Goal: Task Accomplishment & Management: Manage account settings

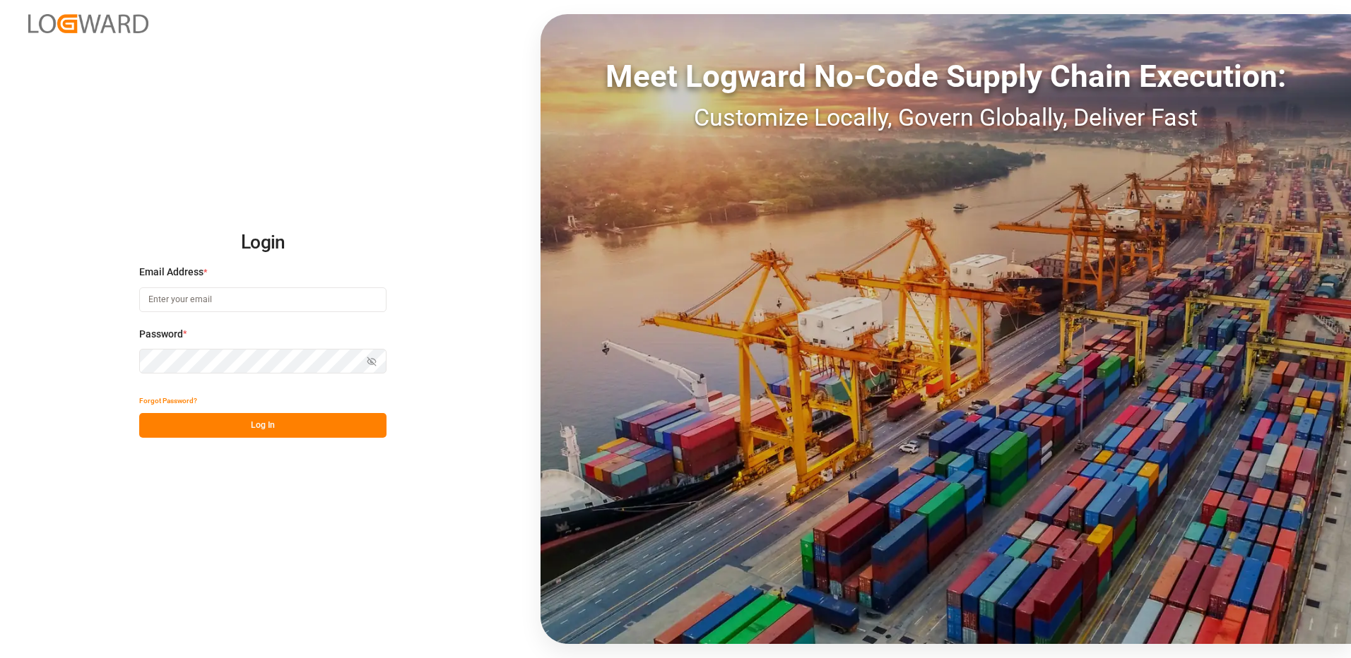
click at [246, 300] on input at bounding box center [262, 300] width 247 height 25
type input "[PERSON_NAME][EMAIL_ADDRESS][DOMAIN_NAME]"
click at [134, 362] on div "Login Email Address * [EMAIL_ADDRESS][DOMAIN_NAME] Password * Show password For…" at bounding box center [675, 329] width 1351 height 658
click at [148, 421] on button "Log In" at bounding box center [262, 425] width 247 height 25
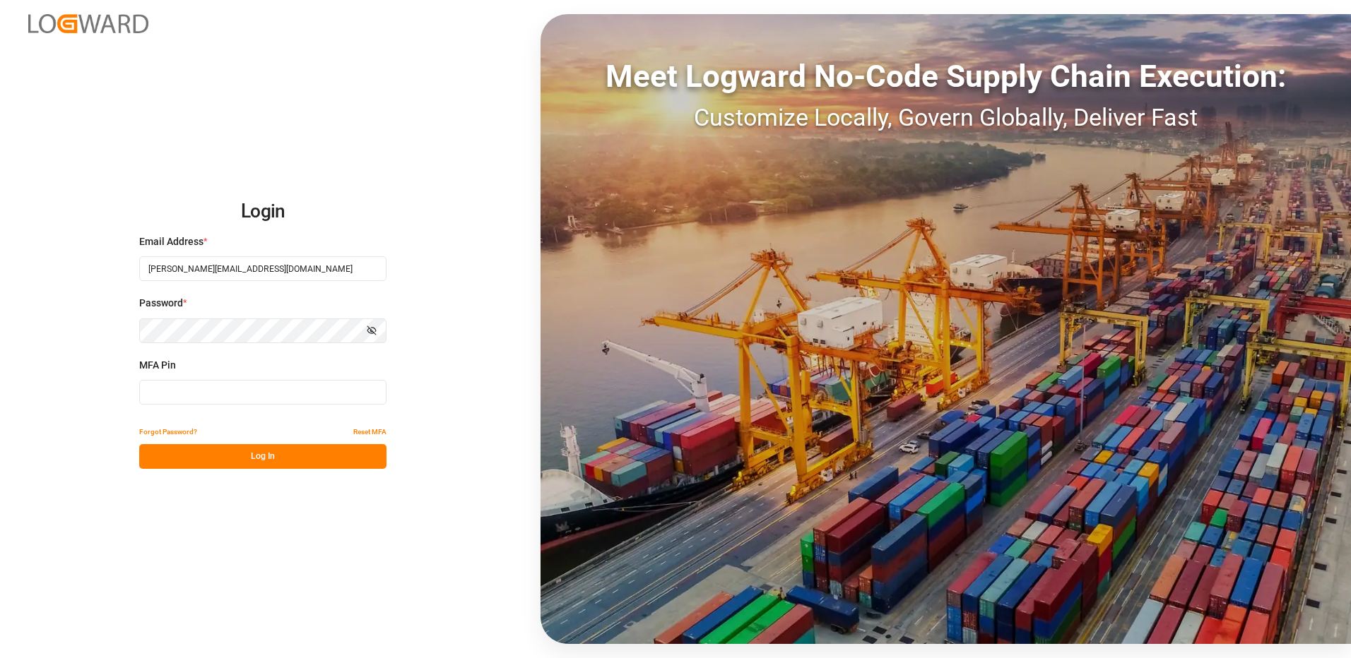
click at [167, 392] on input at bounding box center [262, 392] width 247 height 25
type input "009084"
click at [269, 457] on button "Log In" at bounding box center [262, 456] width 247 height 25
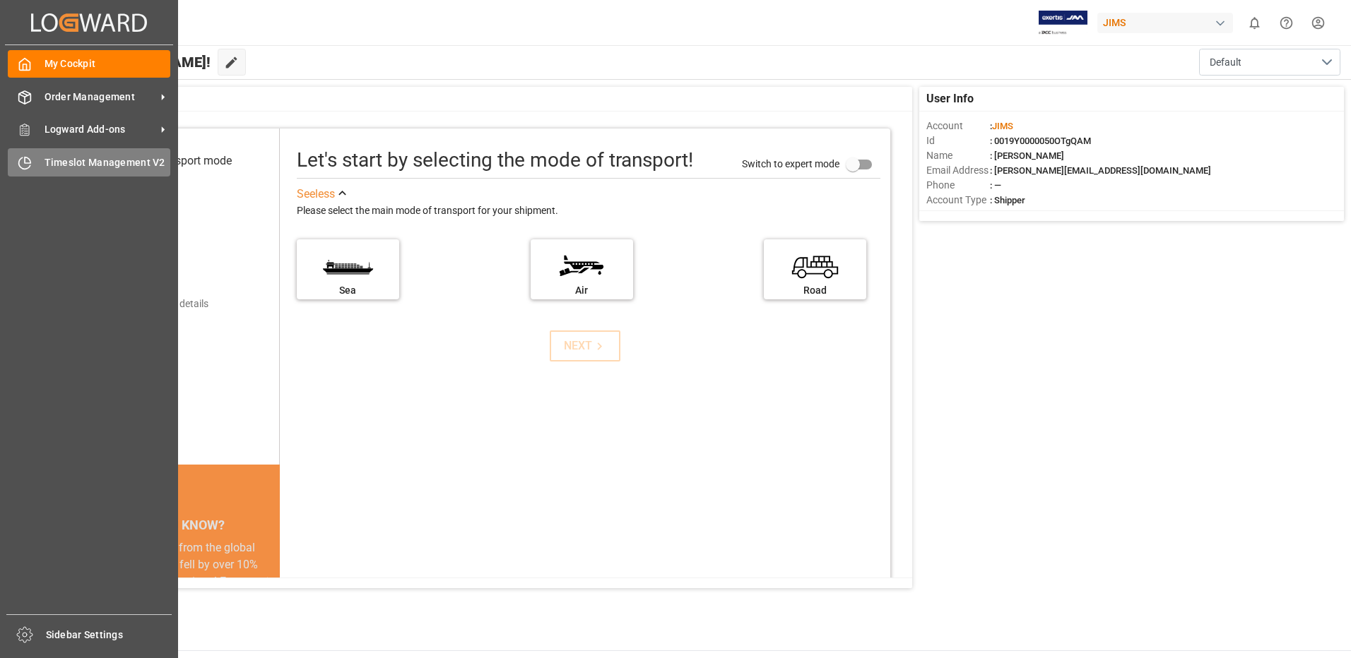
click at [59, 159] on span "Timeslot Management V2" at bounding box center [108, 162] width 126 height 15
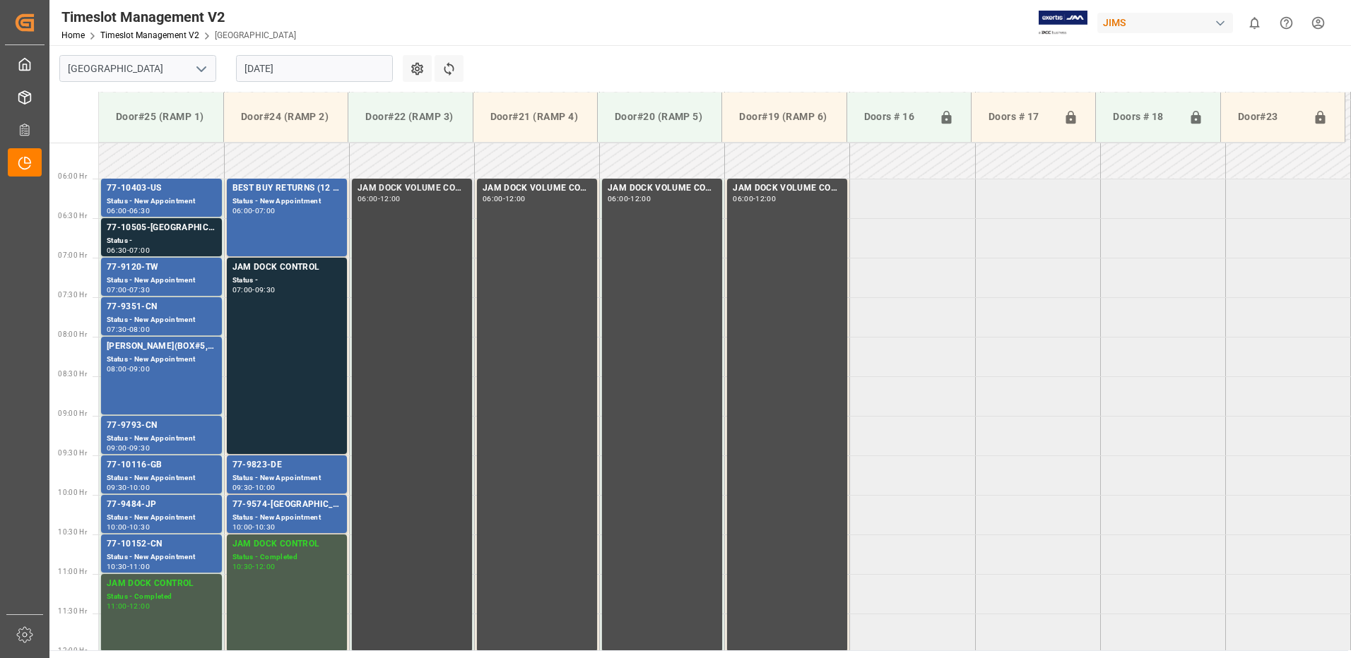
scroll to position [458, 0]
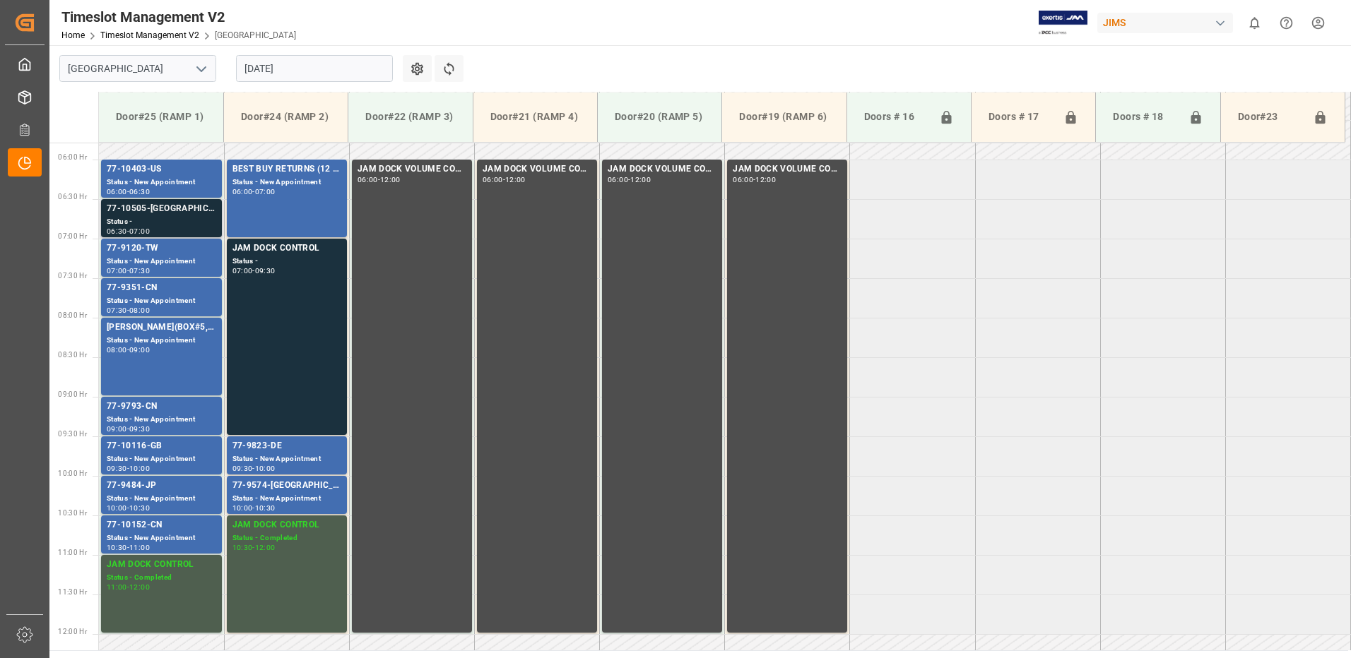
click at [160, 214] on div "77-10505-[GEOGRAPHIC_DATA]" at bounding box center [162, 209] width 110 height 14
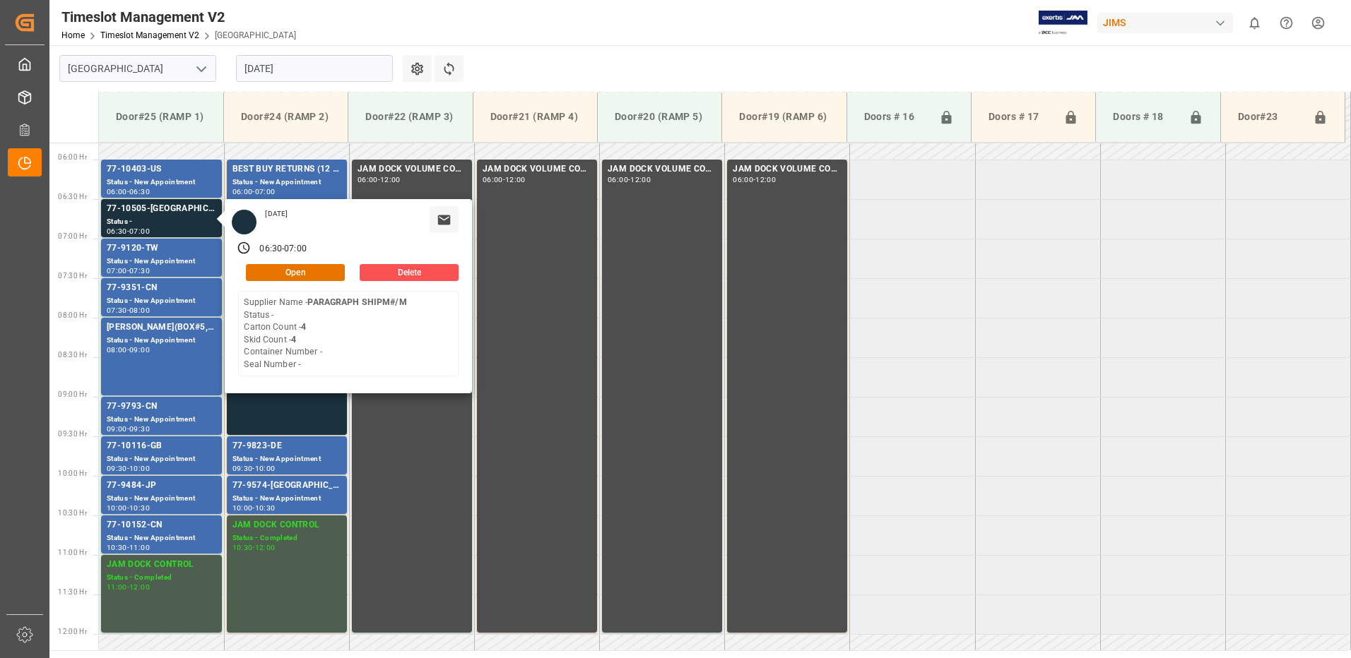
click at [1017, 339] on tabel "77-10403-US Status - New Appointment 06:00 - 06:30 BEST BUY RETURNS (12 pallets…" at bounding box center [725, 635] width 1252 height 1900
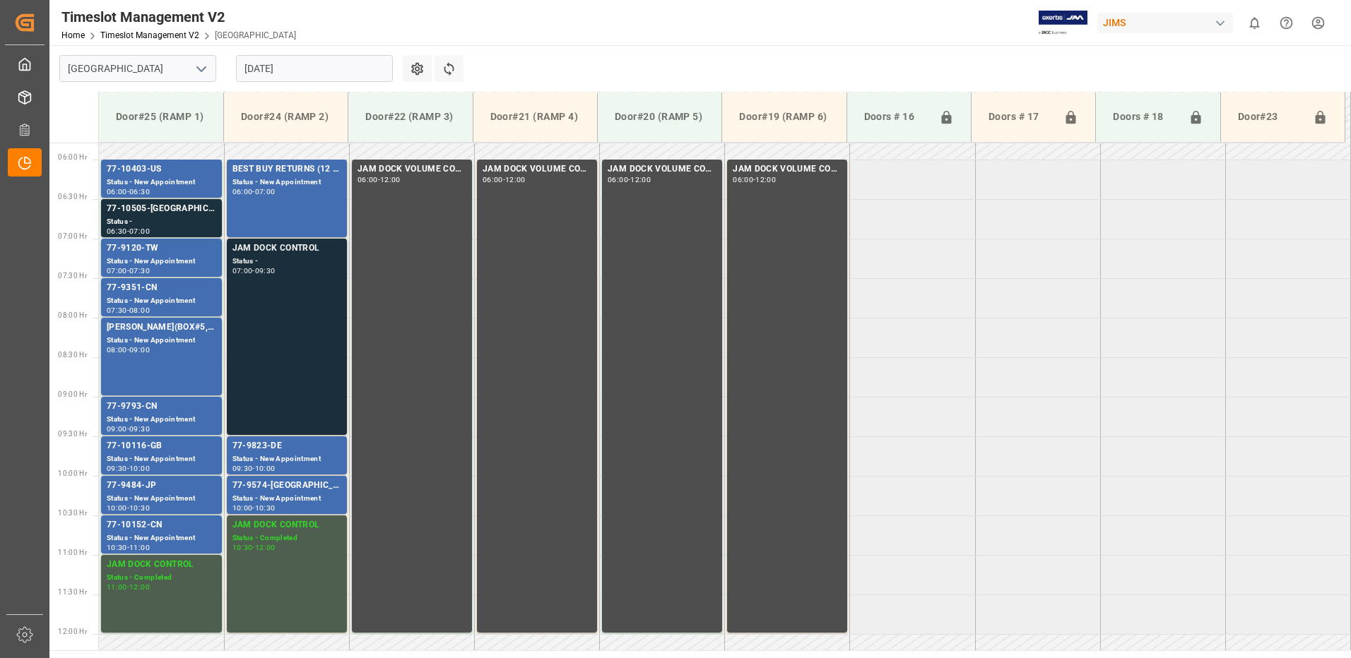
click at [287, 290] on div "JAM DOCK CONTROL Status - 07:00 - 09:30" at bounding box center [286, 337] width 109 height 191
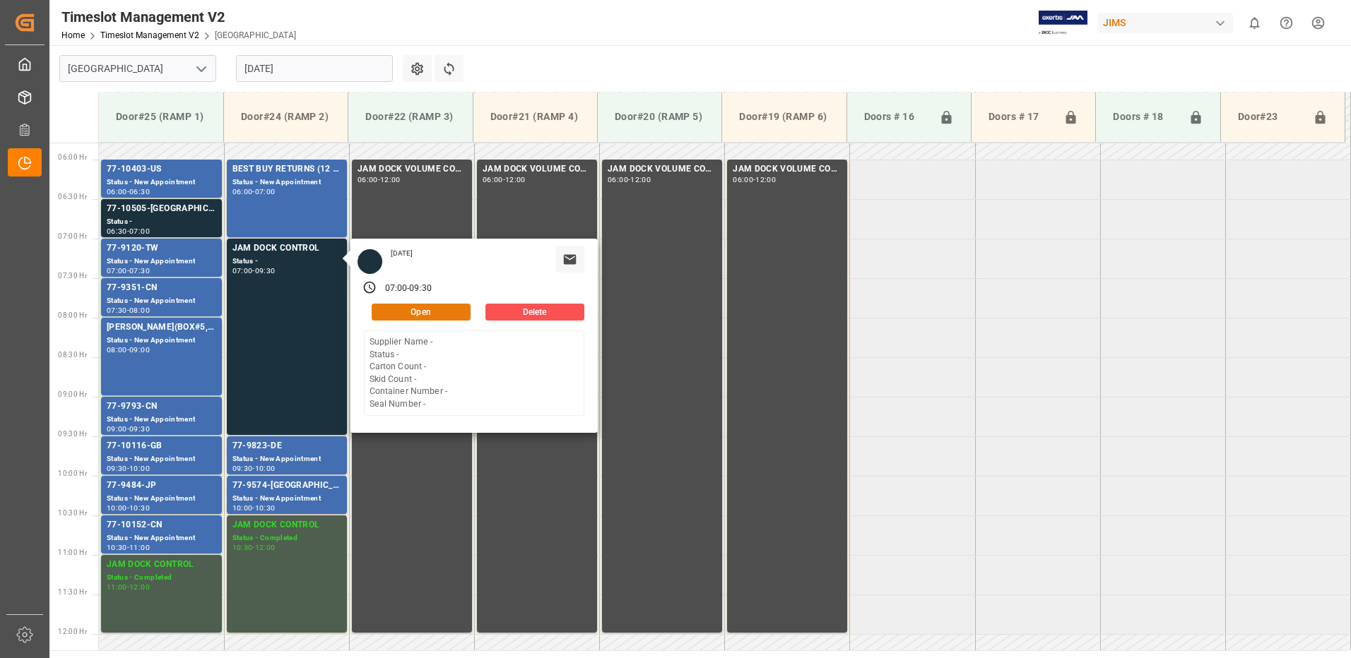
click at [433, 309] on button "Open" at bounding box center [421, 312] width 99 height 17
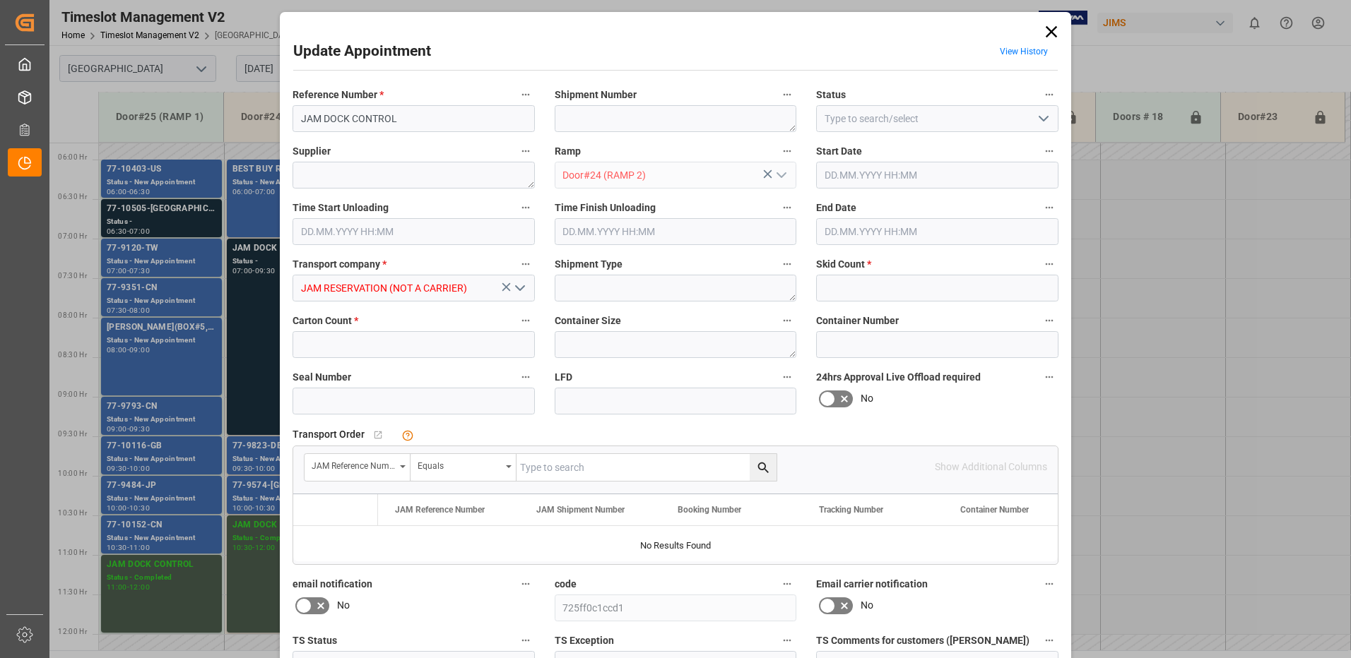
type input "0"
type input "[DATE] 07:00"
type input "[DATE] 09:30"
type input "[DATE] 16:58"
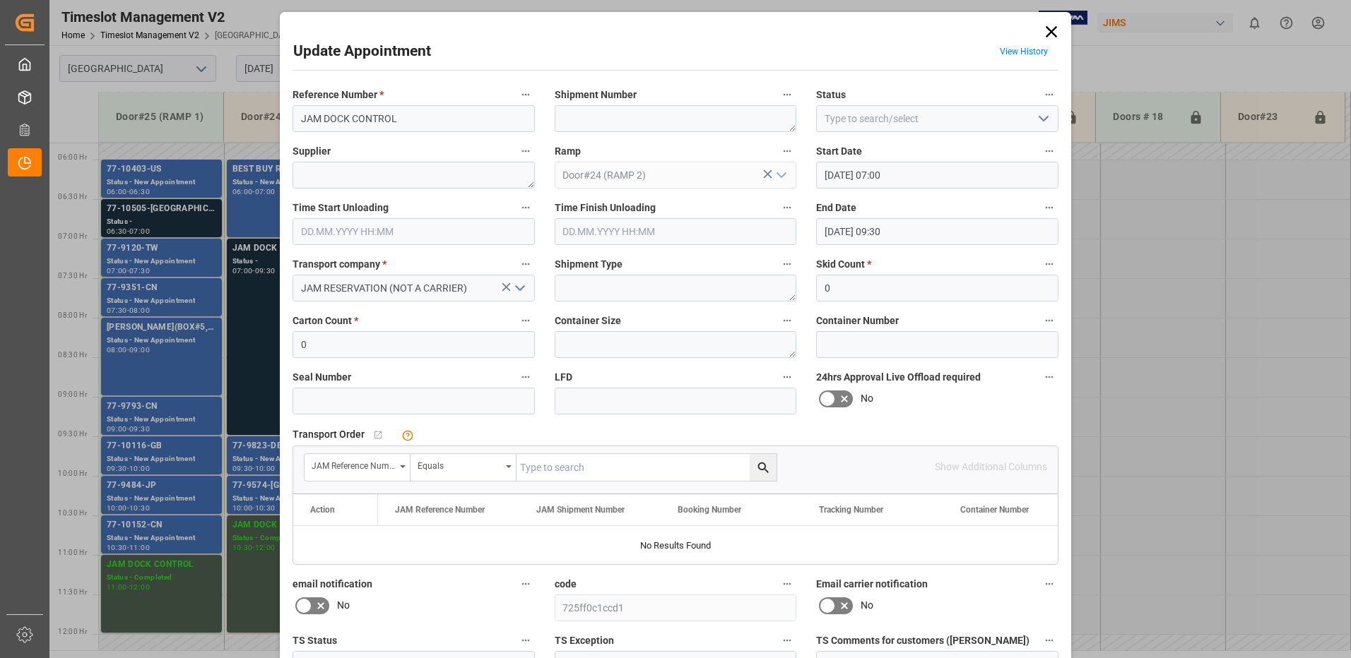
click at [1039, 117] on icon "open menu" at bounding box center [1043, 118] width 17 height 17
click at [912, 184] on div "Completed" at bounding box center [937, 182] width 241 height 32
type input "Completed"
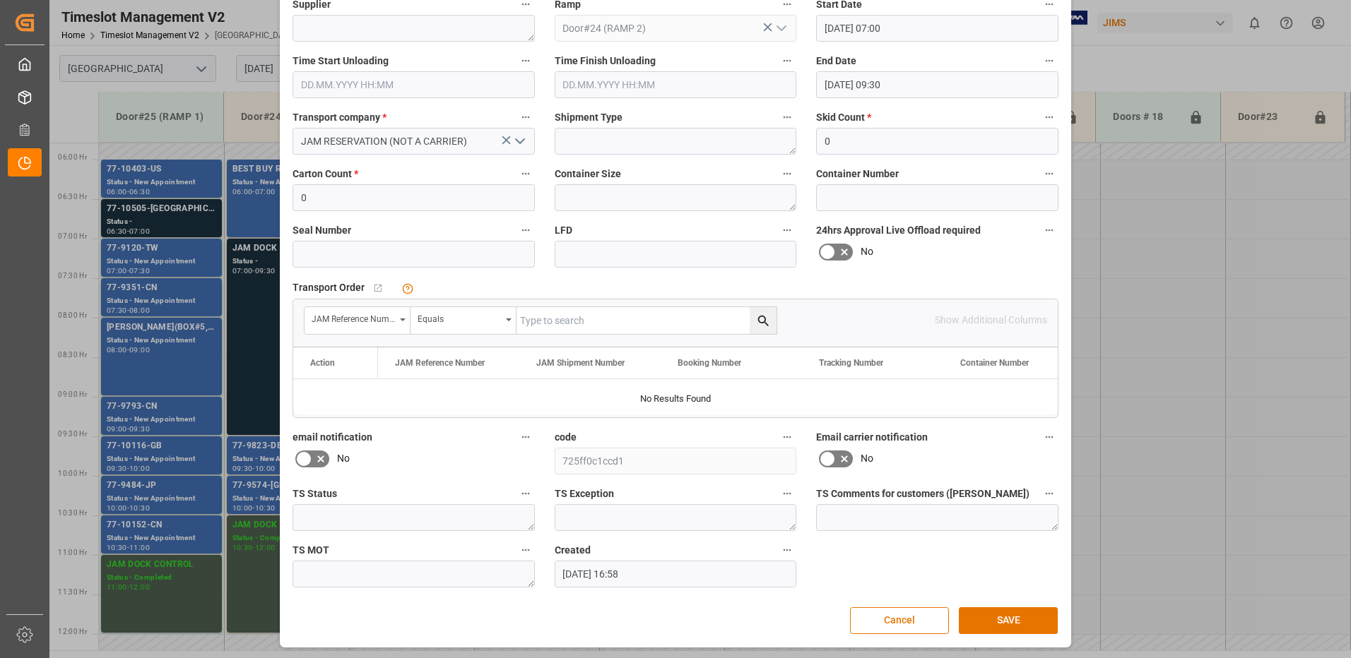
scroll to position [148, 0]
click at [1012, 617] on button "SAVE" at bounding box center [1008, 619] width 99 height 27
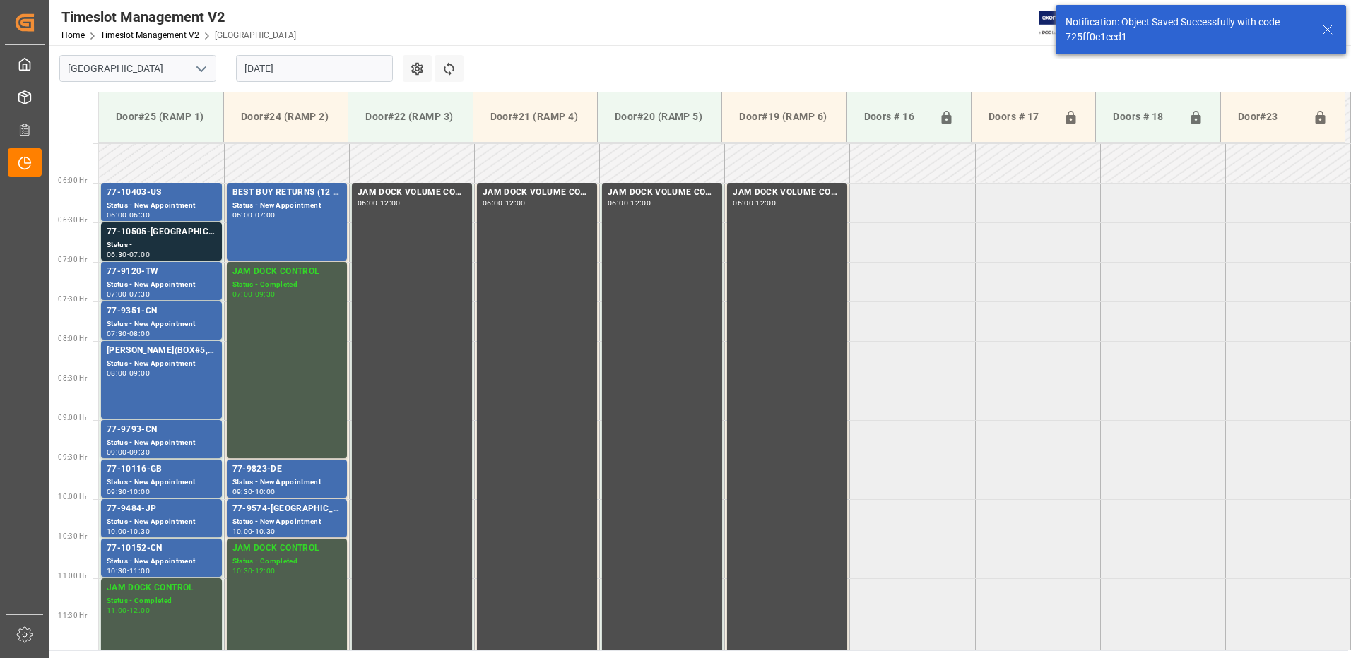
scroll to position [466, 0]
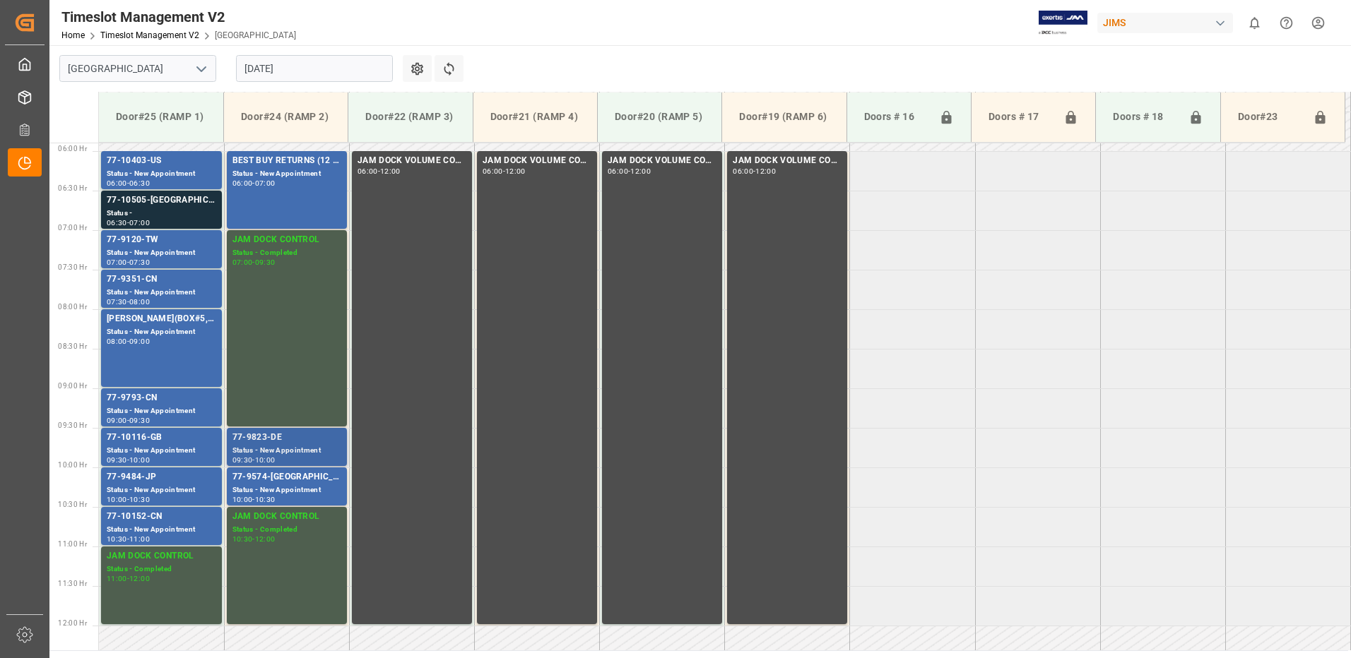
click at [285, 444] on div "77-9823-DE" at bounding box center [286, 438] width 109 height 14
click at [285, 487] on div "Status - New Appointment" at bounding box center [286, 491] width 109 height 12
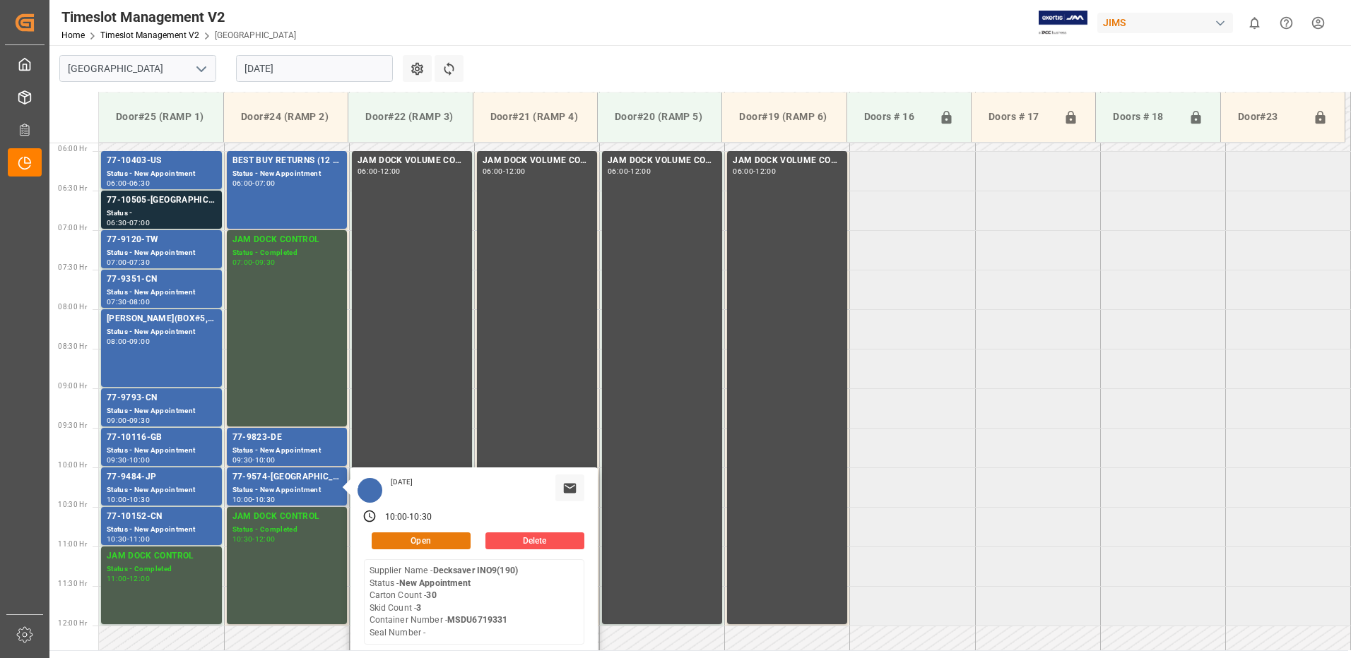
click at [446, 539] on button "Open" at bounding box center [421, 541] width 99 height 17
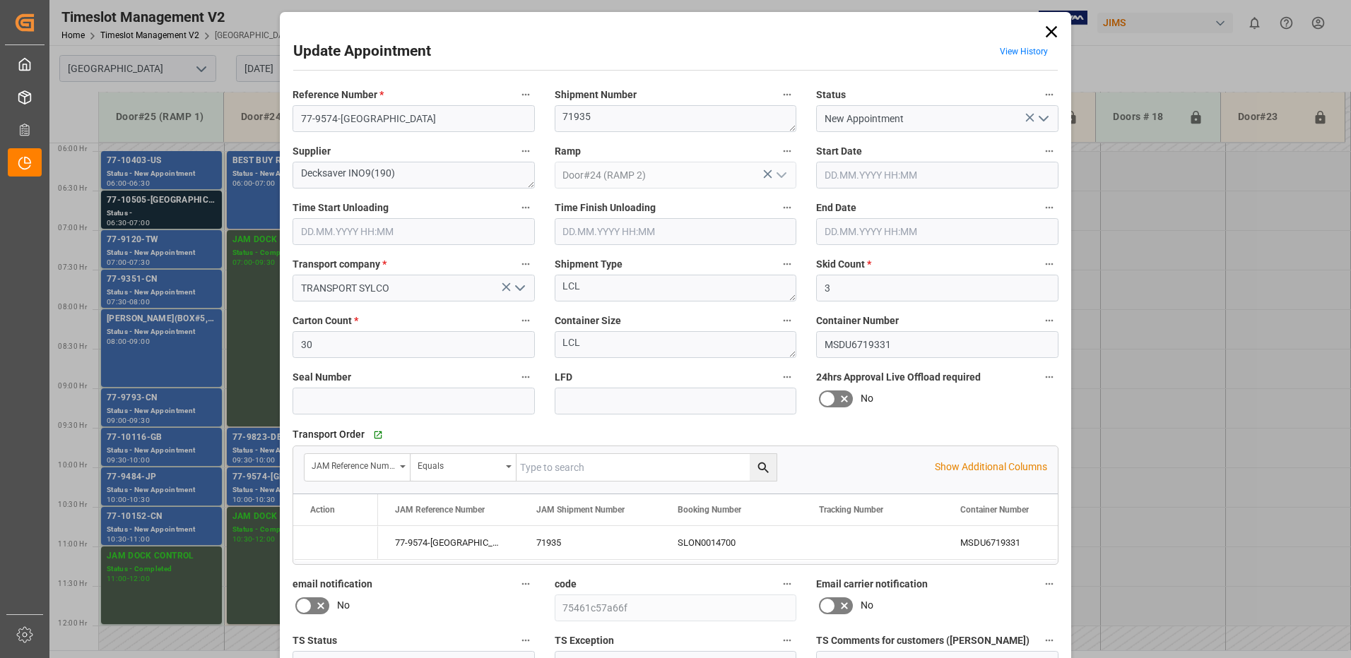
type input "3"
type input "30"
type input "[DATE] 10:00"
type input "[DATE] 10:30"
type input "[DATE] 15:26"
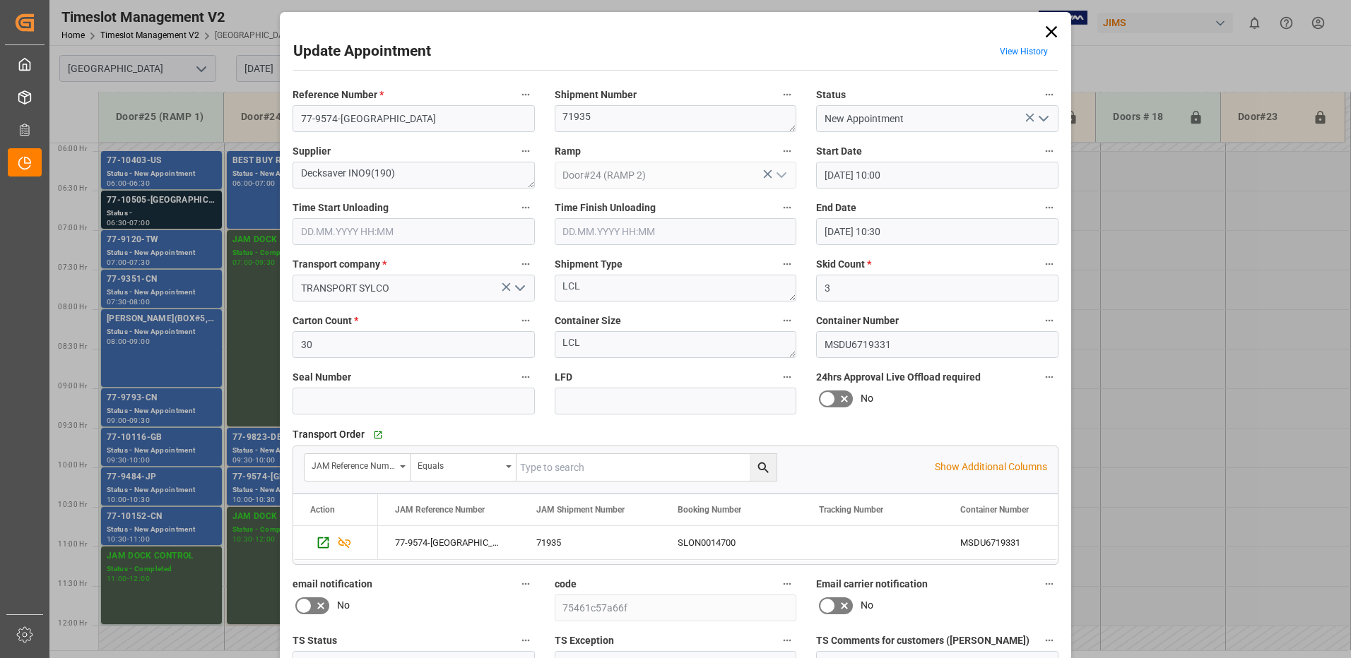
click at [1049, 31] on icon at bounding box center [1051, 31] width 11 height 11
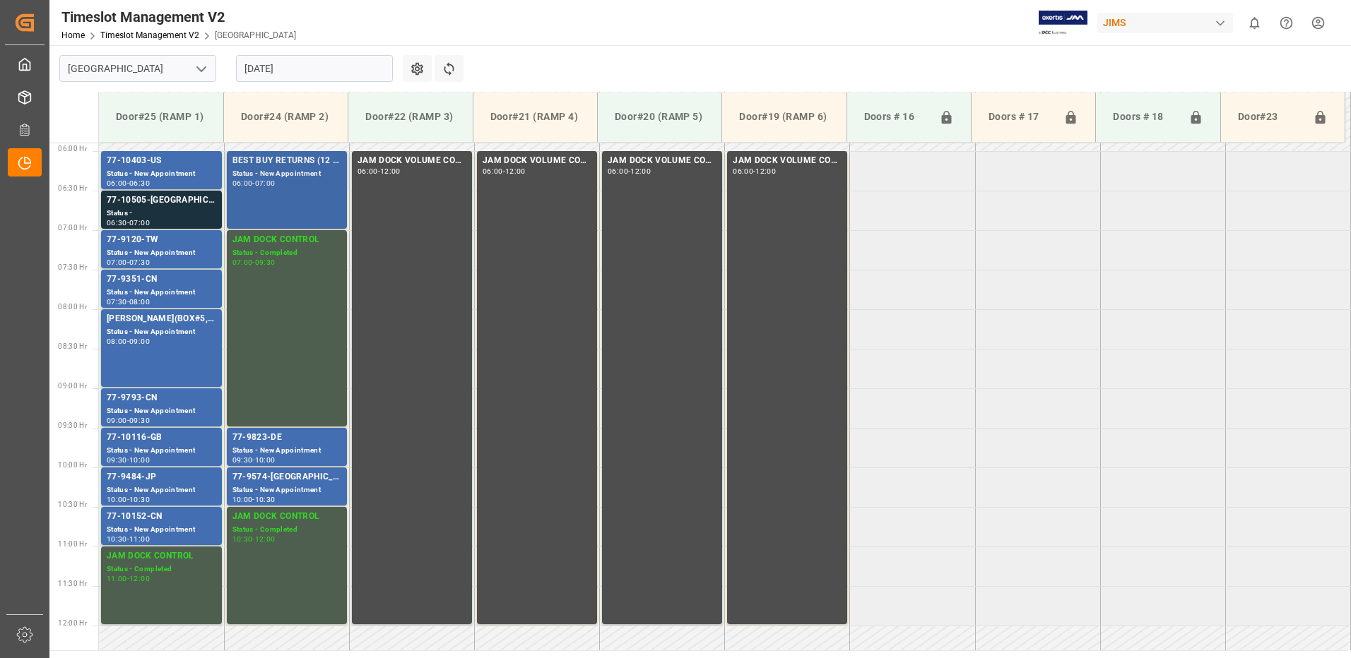
click at [265, 172] on div "Status - New Appointment" at bounding box center [286, 174] width 109 height 12
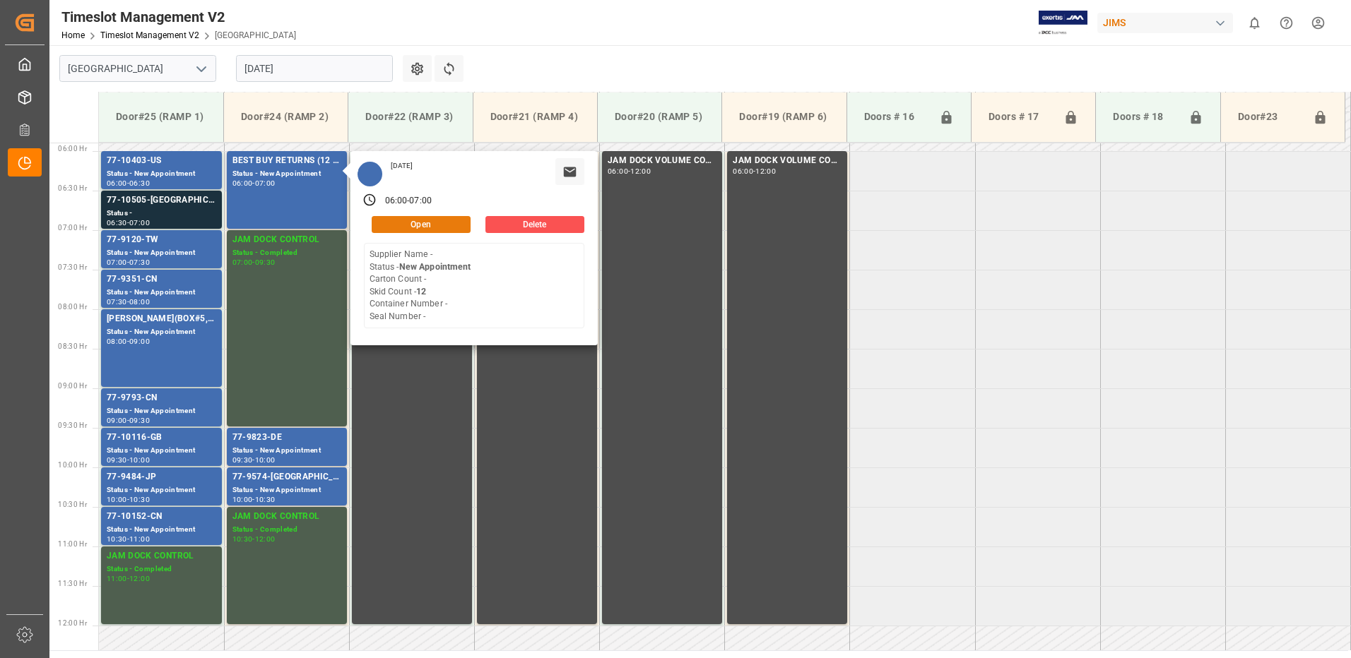
click at [444, 223] on button "Open" at bounding box center [421, 224] width 99 height 17
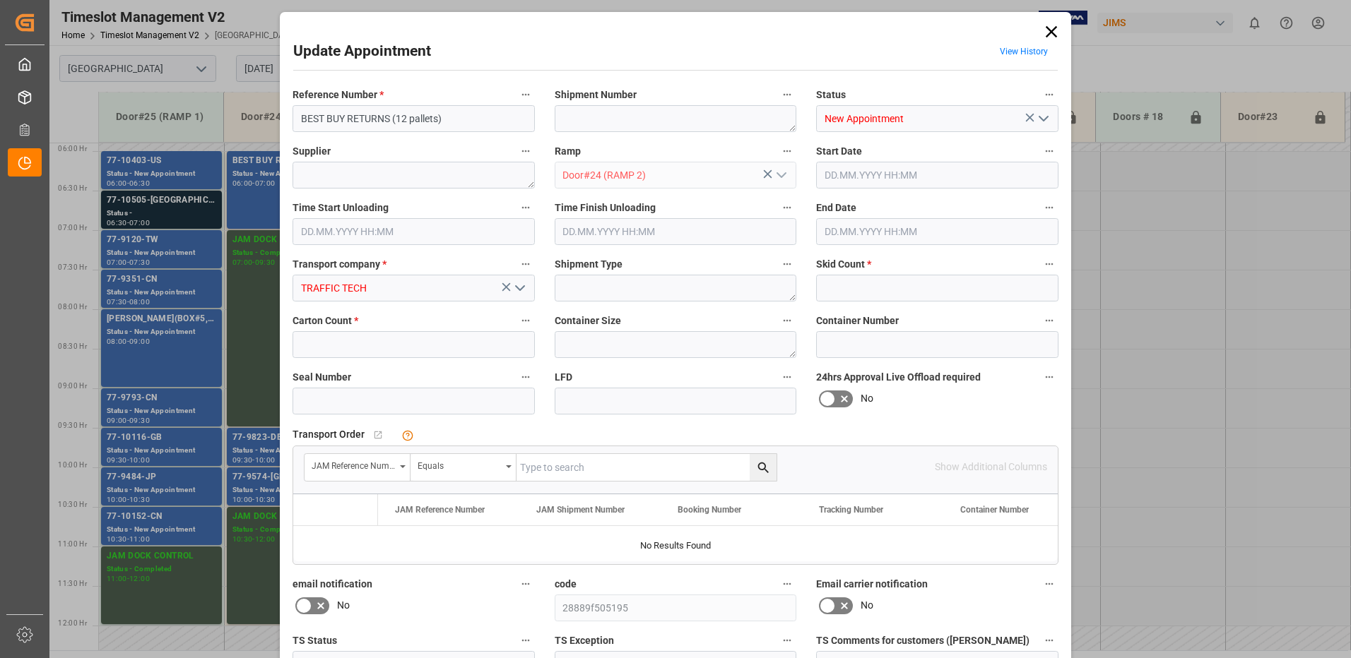
type input "12"
type input "0"
type input "[DATE] 06:00"
type input "[DATE] 07:00"
type input "[DATE] 14:53"
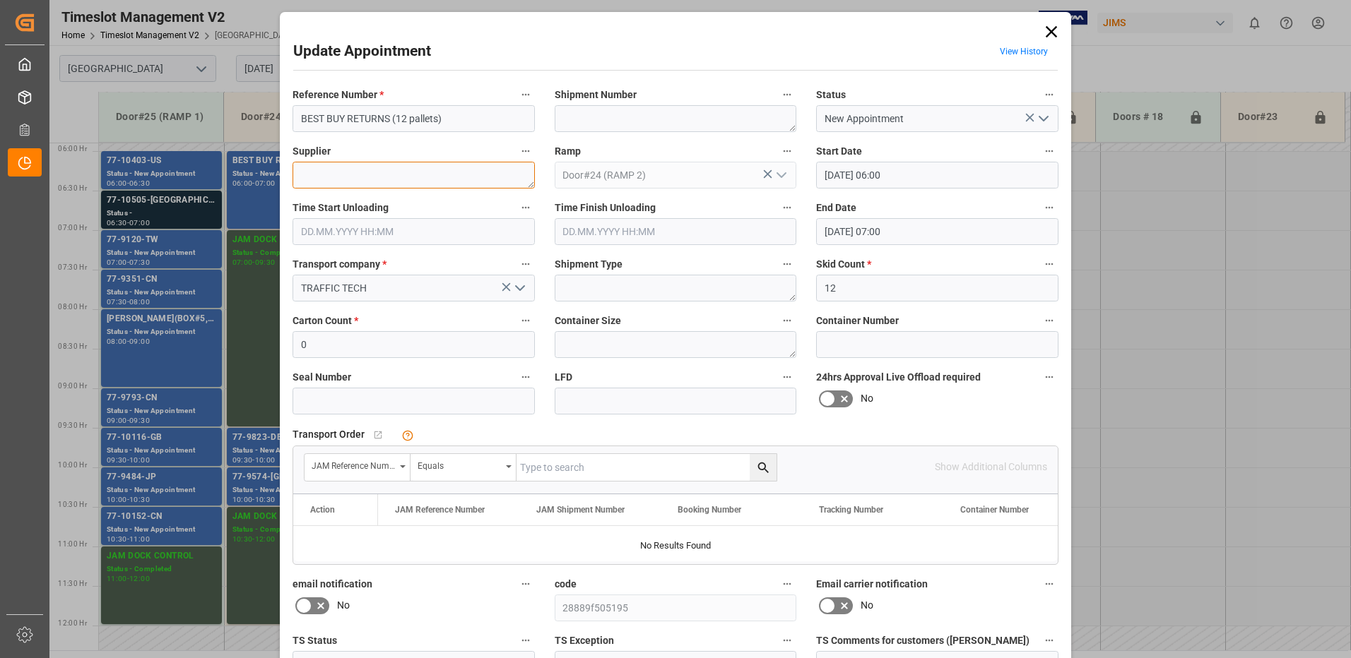
click at [350, 181] on textarea at bounding box center [413, 175] width 242 height 27
type textarea "b"
type textarea "BEST BUY"
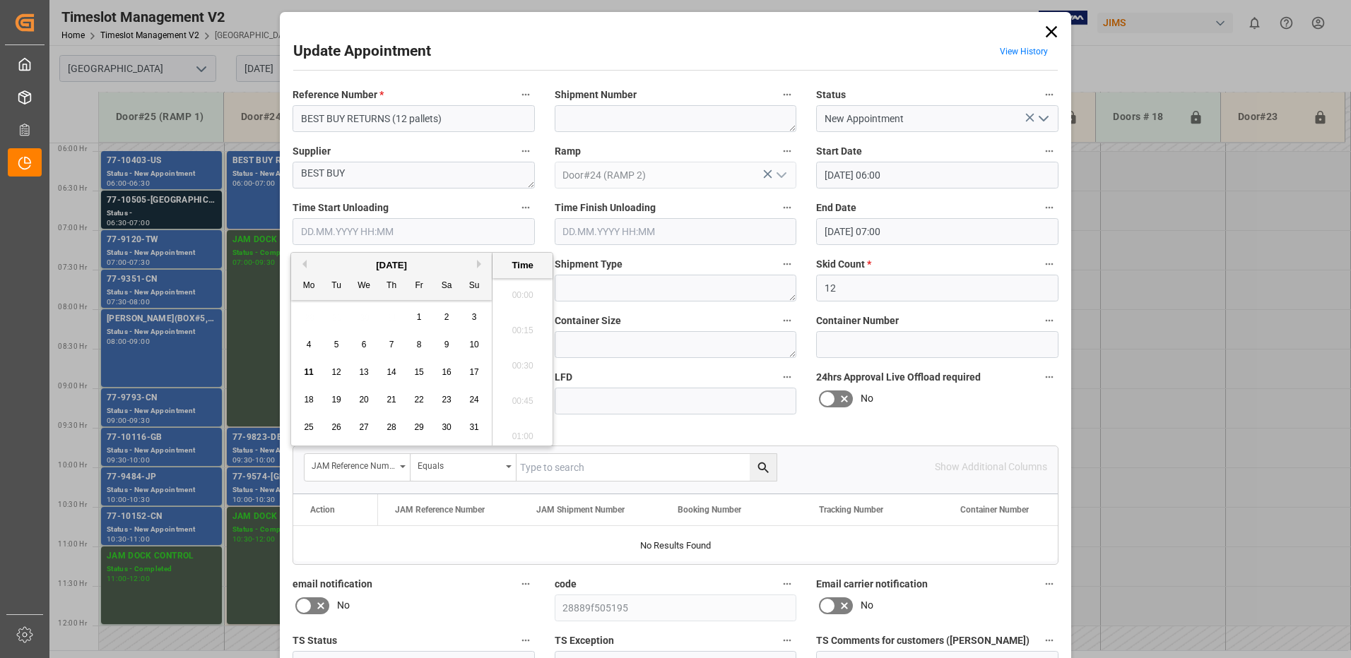
click at [319, 232] on input "text" at bounding box center [413, 231] width 242 height 27
click at [307, 372] on span "11" at bounding box center [308, 372] width 9 height 10
click at [519, 363] on li "06:15" at bounding box center [522, 361] width 60 height 35
type input "[DATE] 06:15"
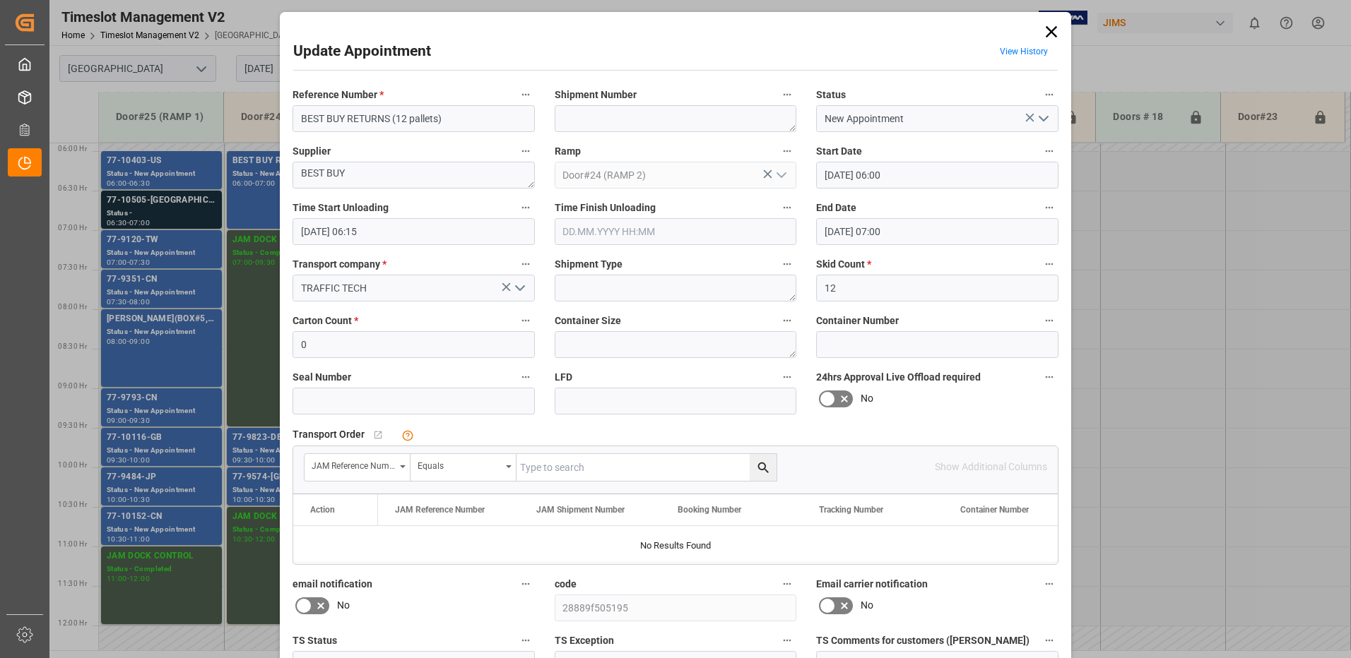
click at [1039, 118] on icon "open menu" at bounding box center [1043, 118] width 17 height 17
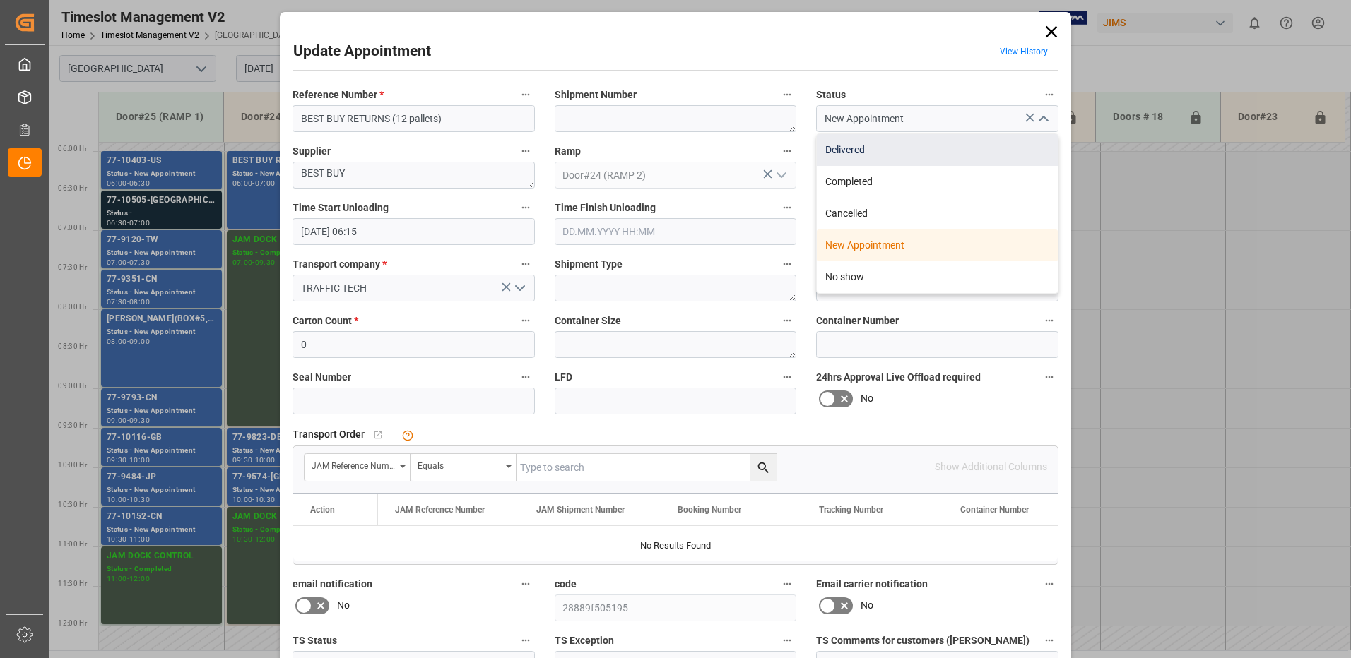
click at [859, 151] on div "Delivered" at bounding box center [937, 150] width 241 height 32
type input "Delivered"
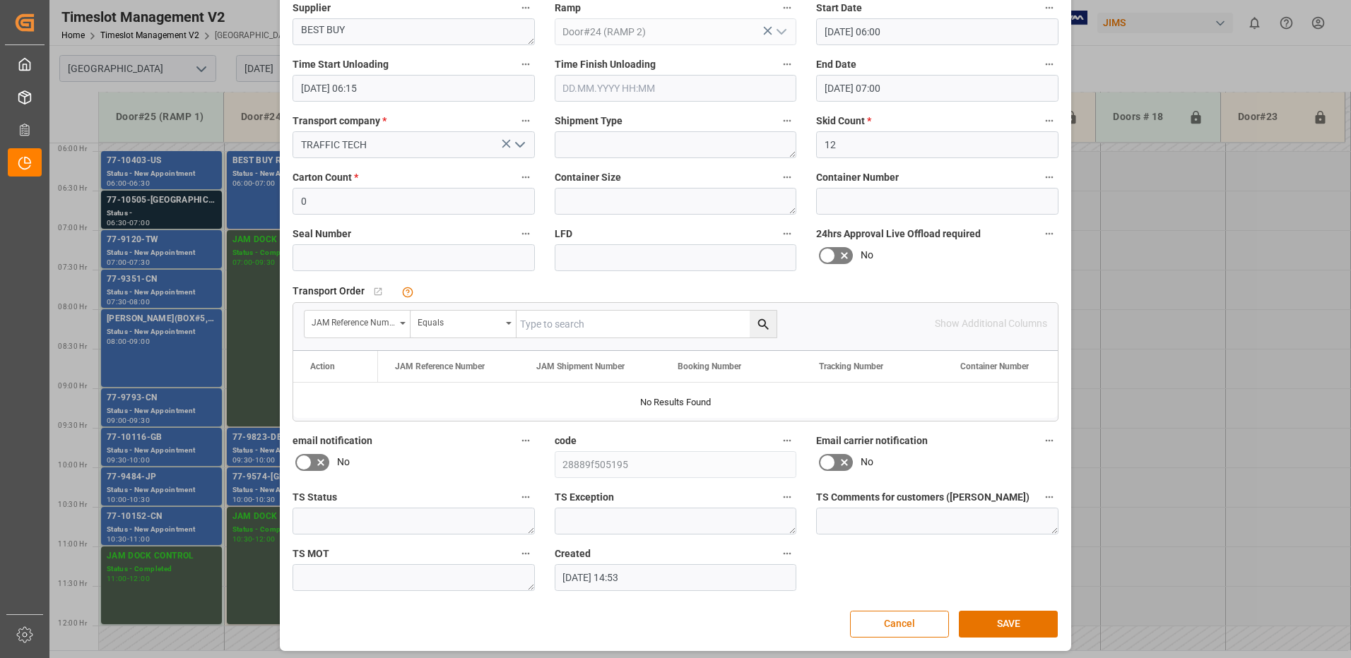
scroll to position [148, 0]
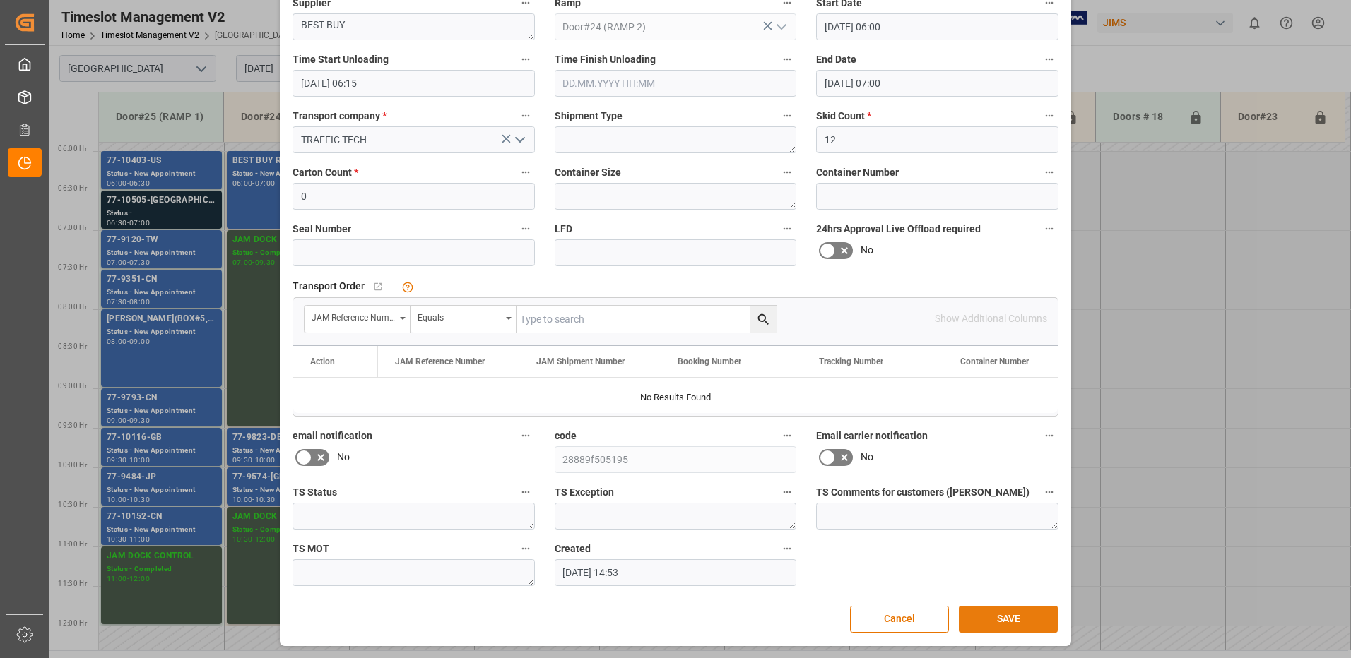
click at [1006, 625] on button "SAVE" at bounding box center [1008, 619] width 99 height 27
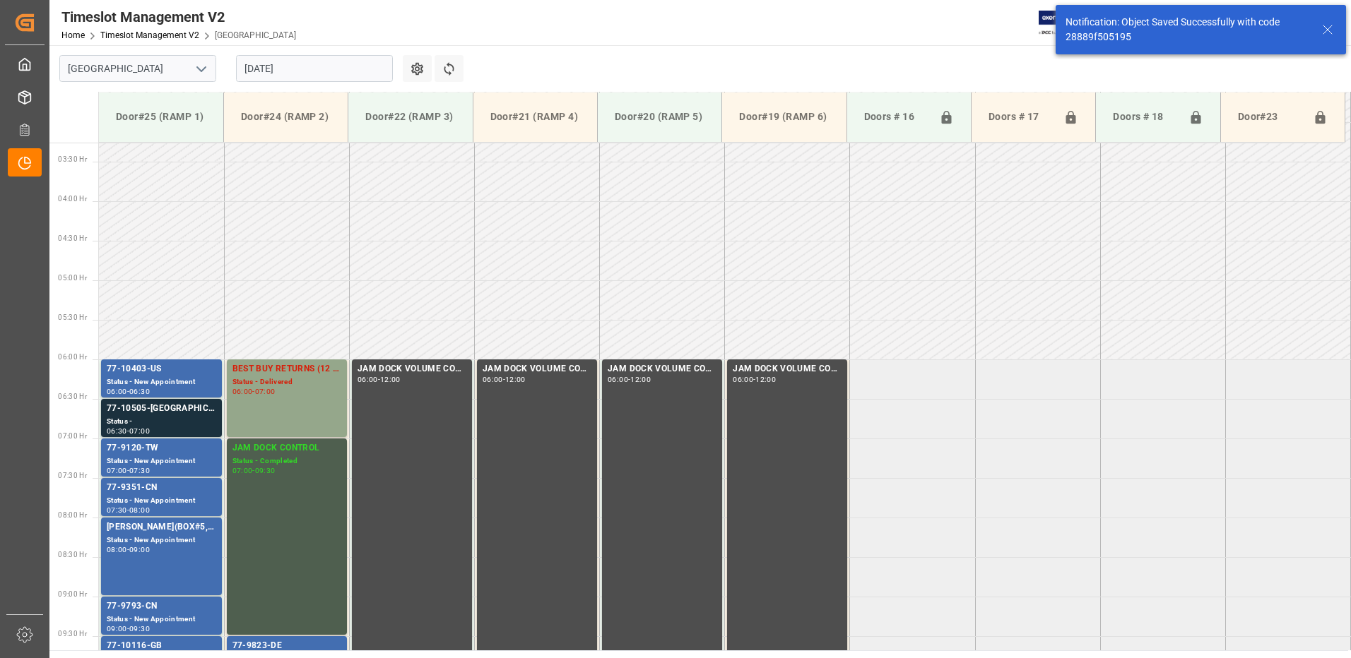
scroll to position [387, 0]
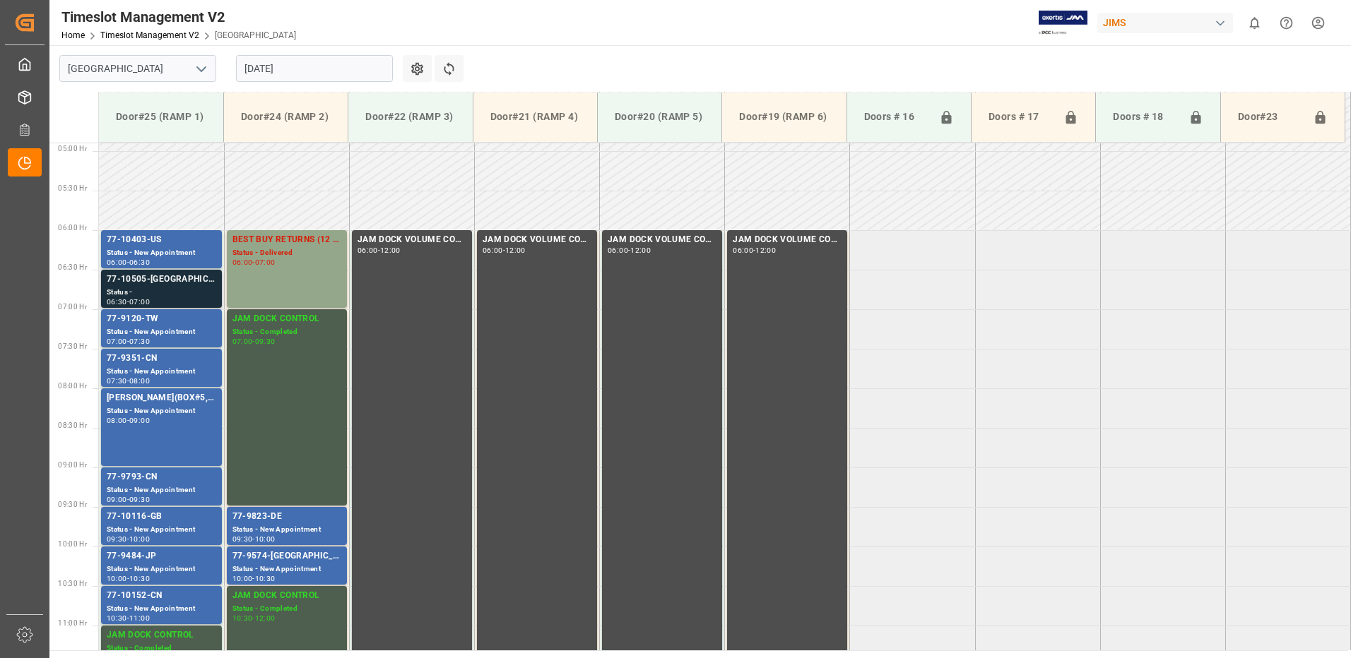
click at [175, 280] on div "77-10505-[GEOGRAPHIC_DATA]" at bounding box center [162, 280] width 110 height 14
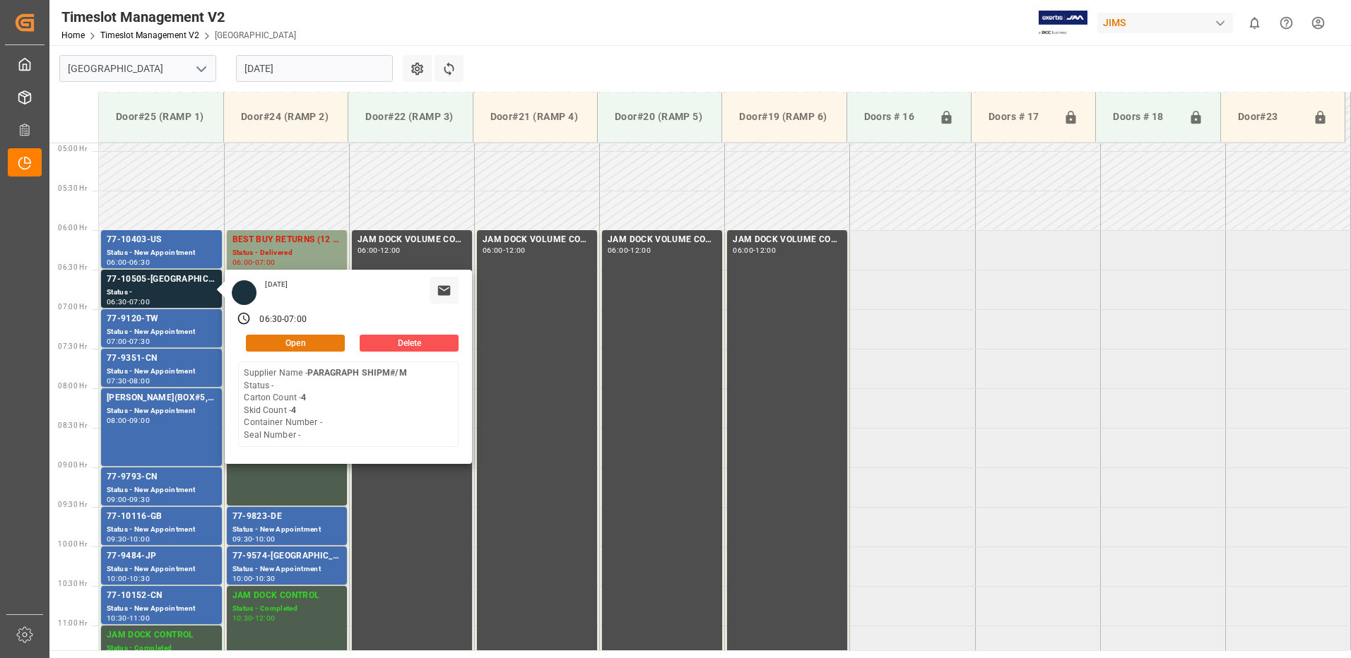
click at [302, 341] on button "Open" at bounding box center [295, 343] width 99 height 17
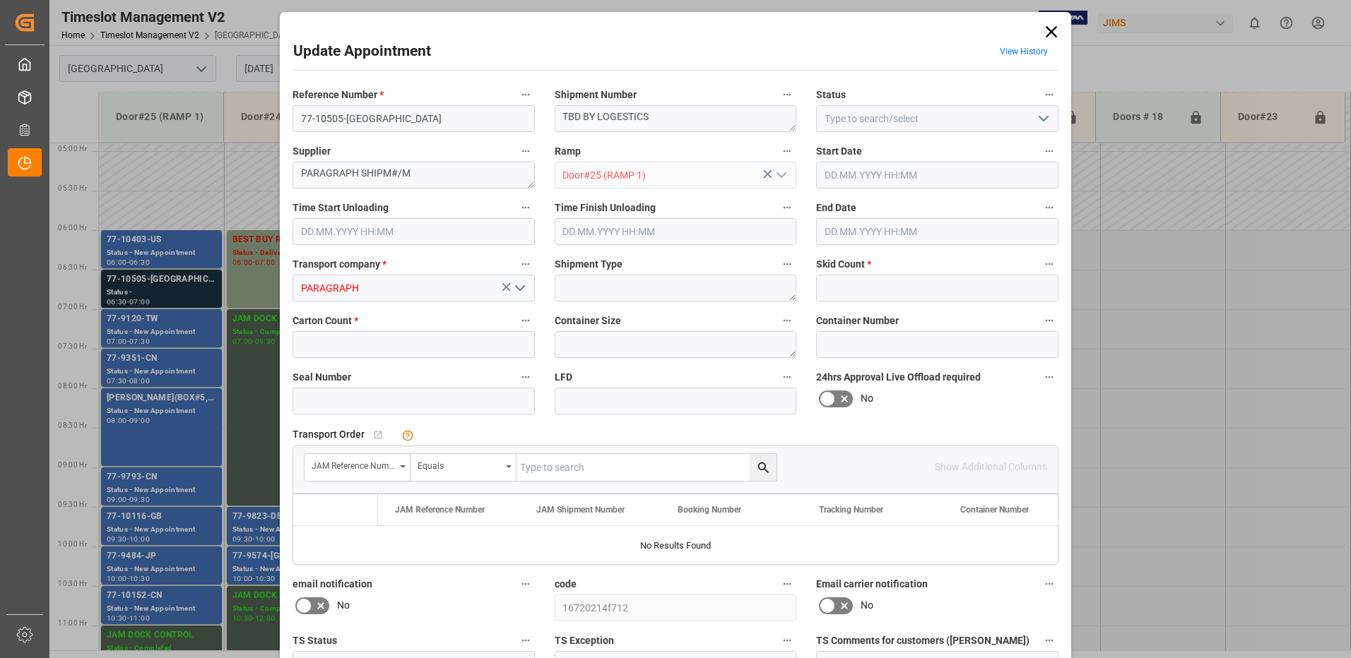
type input "4"
type input "[DATE] 06:30"
type input "[DATE] 07:00"
type input "[DATE] 13:21"
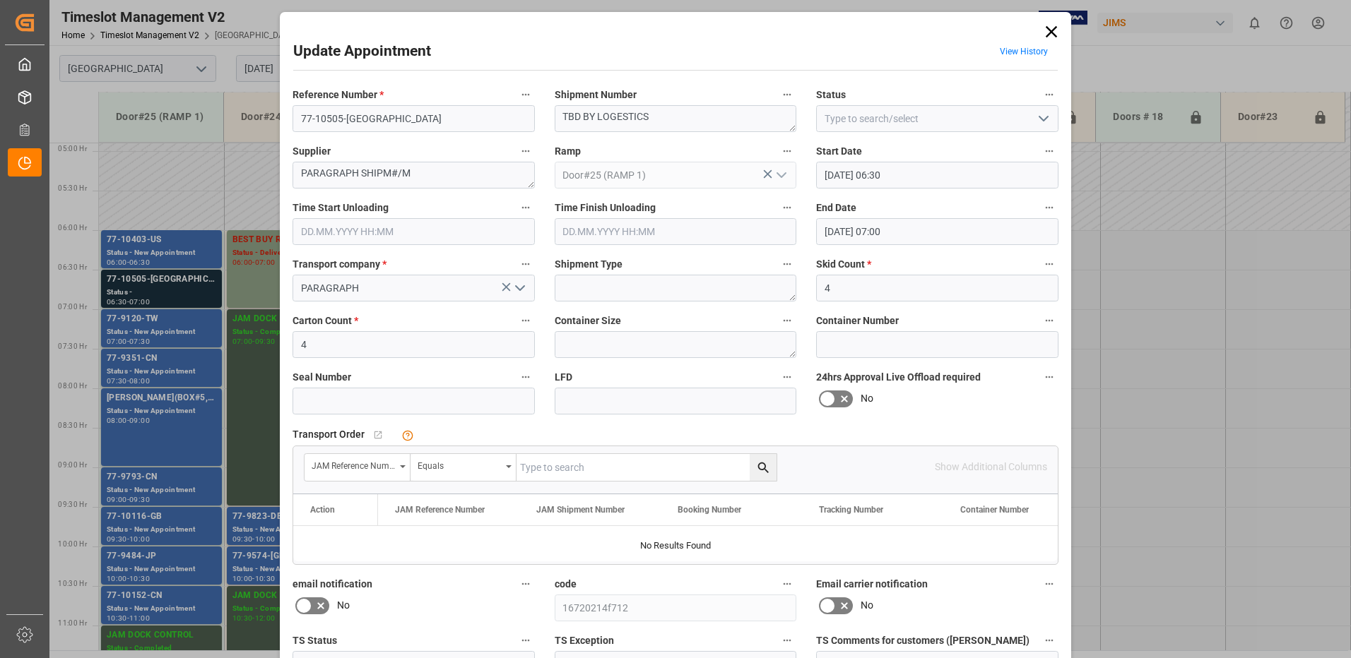
click at [538, 465] on input "text" at bounding box center [646, 467] width 260 height 27
type input "77-10505-[GEOGRAPHIC_DATA]"
click at [759, 468] on icon "search button" at bounding box center [763, 468] width 15 height 15
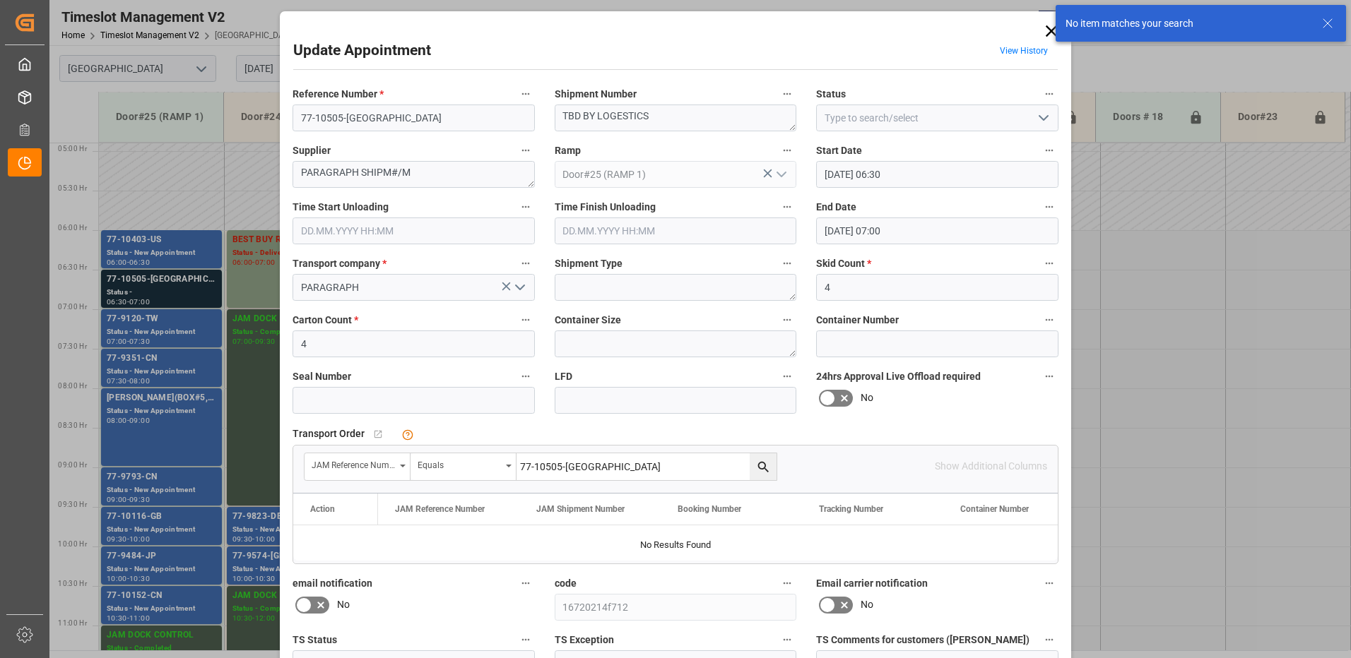
scroll to position [0, 0]
click at [1048, 29] on icon at bounding box center [1051, 32] width 20 height 20
